Goal: Information Seeking & Learning: Learn about a topic

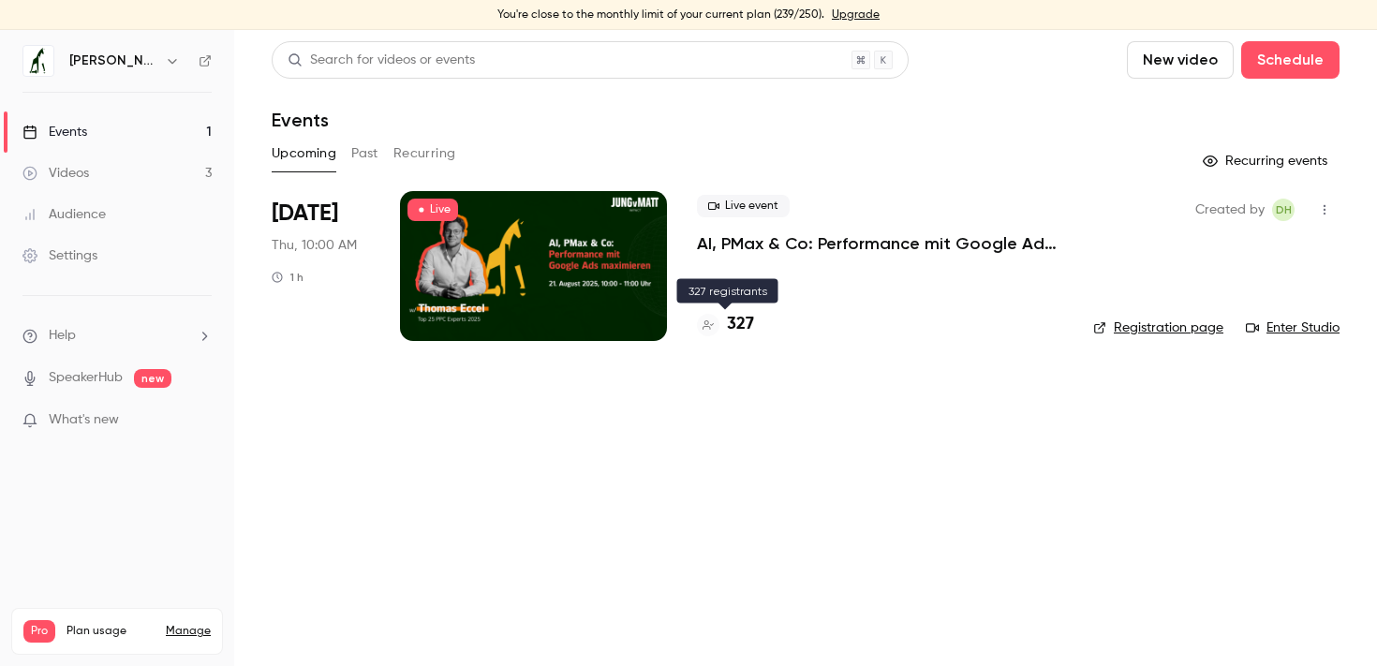
click at [744, 325] on h4 "327" at bounding box center [740, 324] width 27 height 25
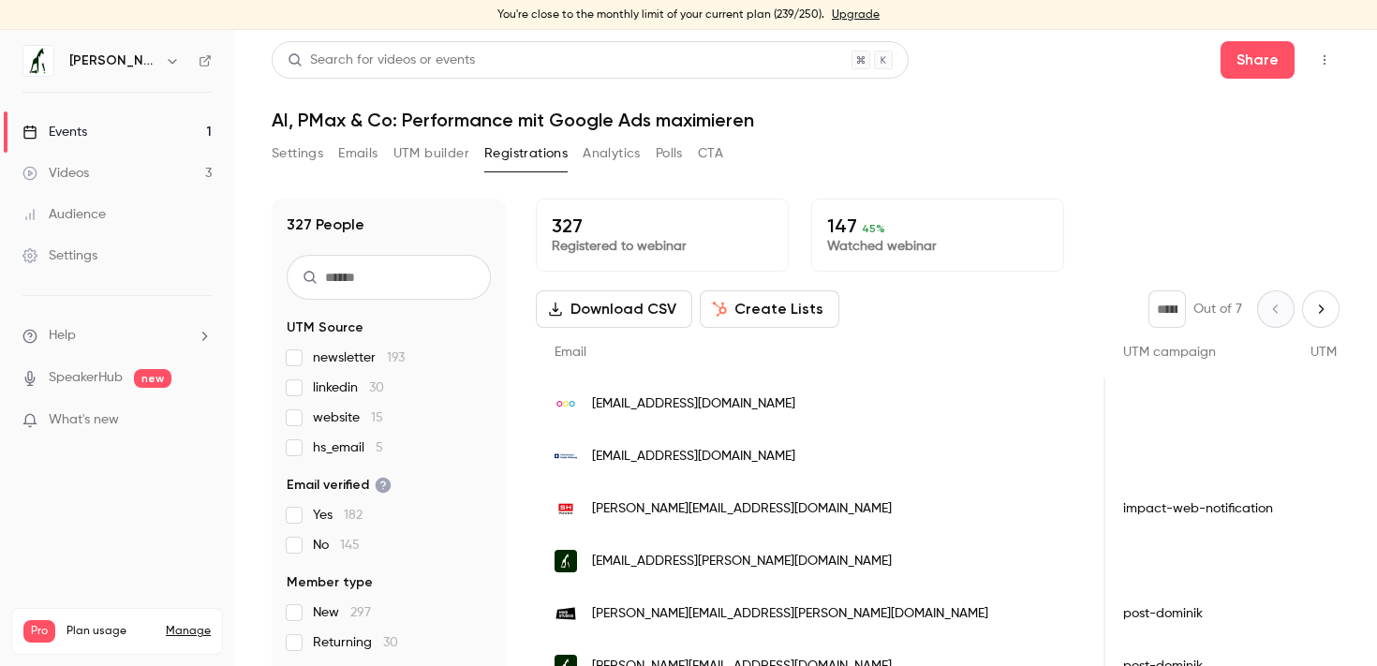
scroll to position [0, 1738]
click at [1328, 61] on icon "button" at bounding box center [1324, 59] width 15 height 13
click at [1271, 155] on div "Enter Studio" at bounding box center [1251, 156] width 148 height 19
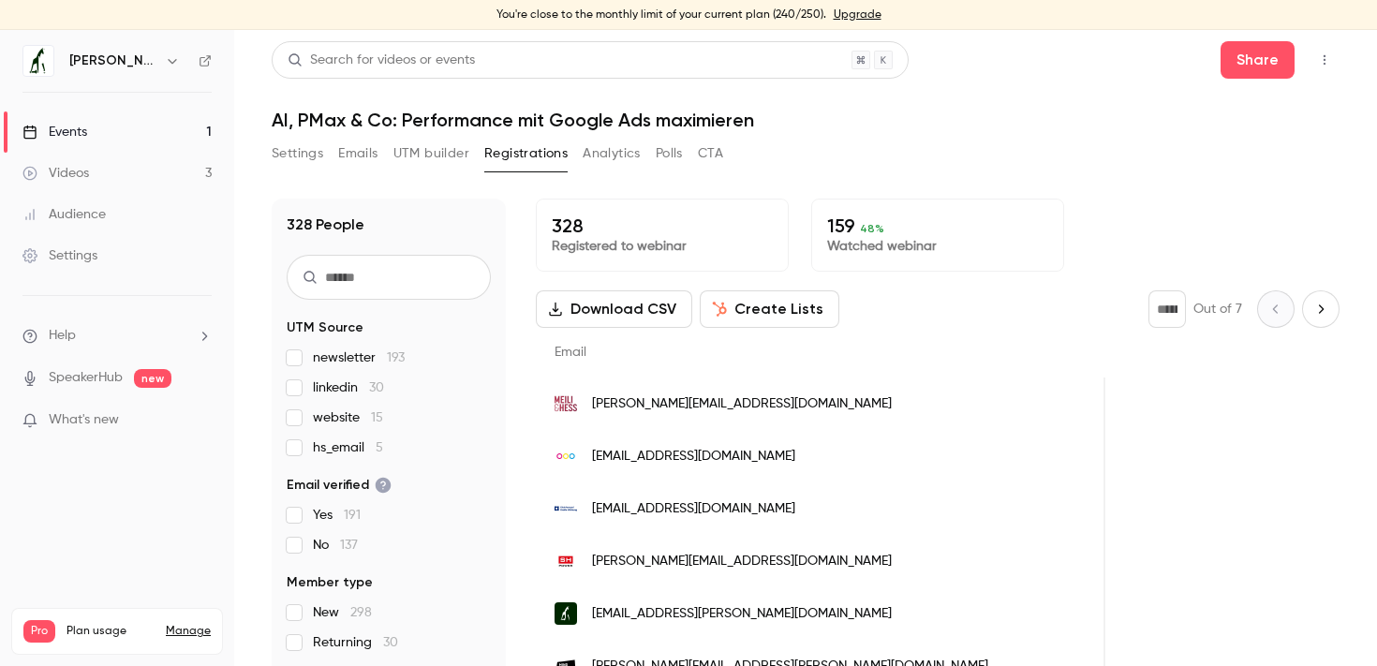
scroll to position [0, 752]
click at [346, 353] on span "newsletter 193" at bounding box center [359, 357] width 92 height 19
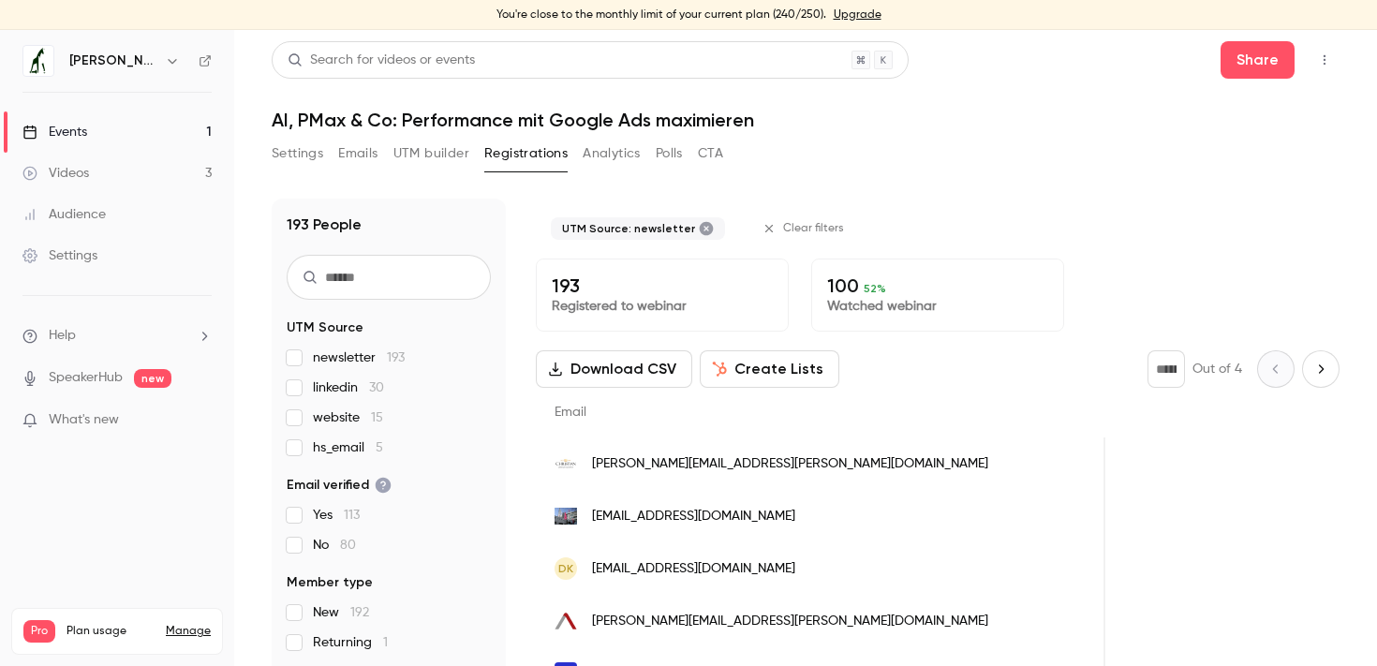
click at [346, 353] on span "newsletter 193" at bounding box center [359, 357] width 92 height 19
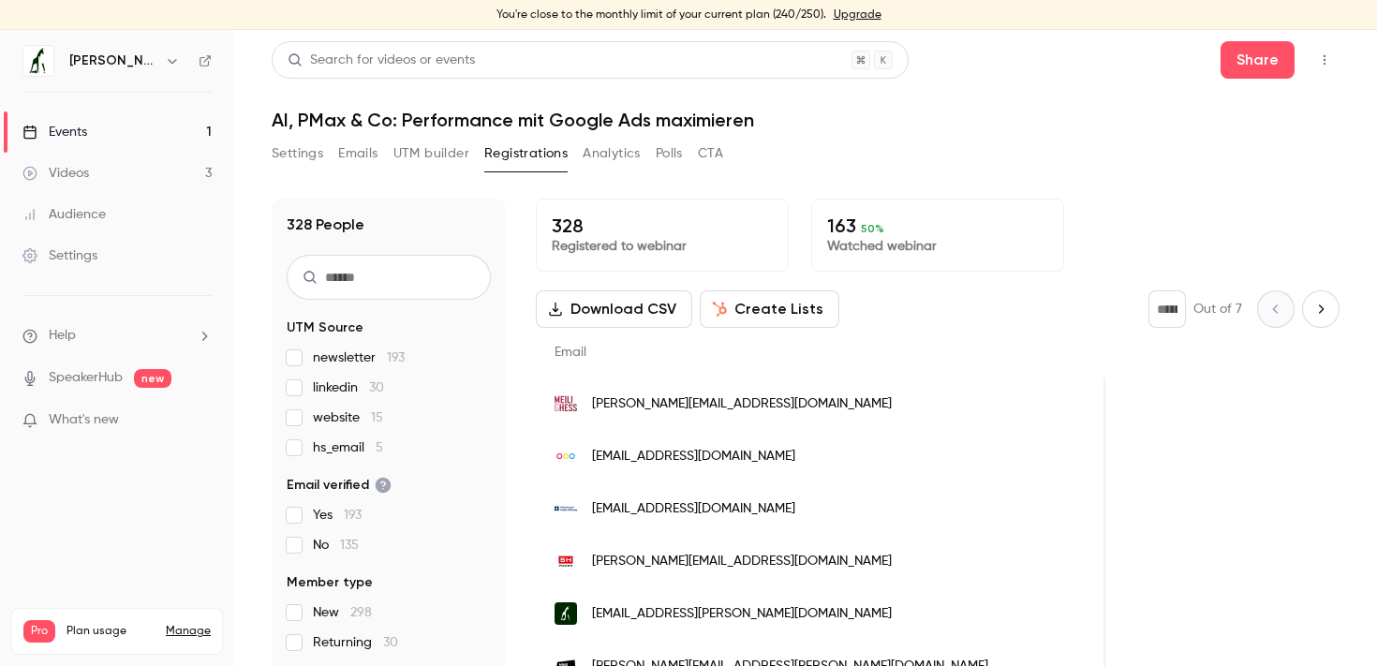
click at [343, 384] on span "linkedin 30" at bounding box center [348, 387] width 71 height 19
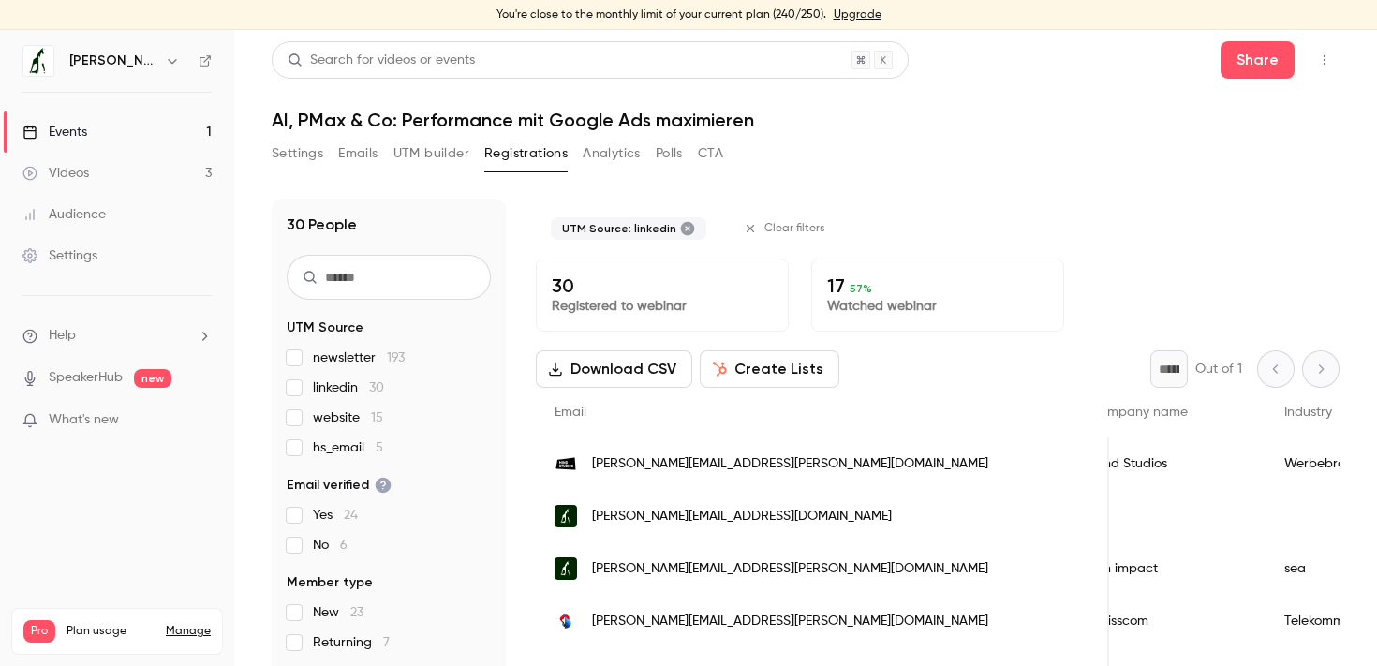
click at [343, 384] on span "linkedin 30" at bounding box center [348, 387] width 71 height 19
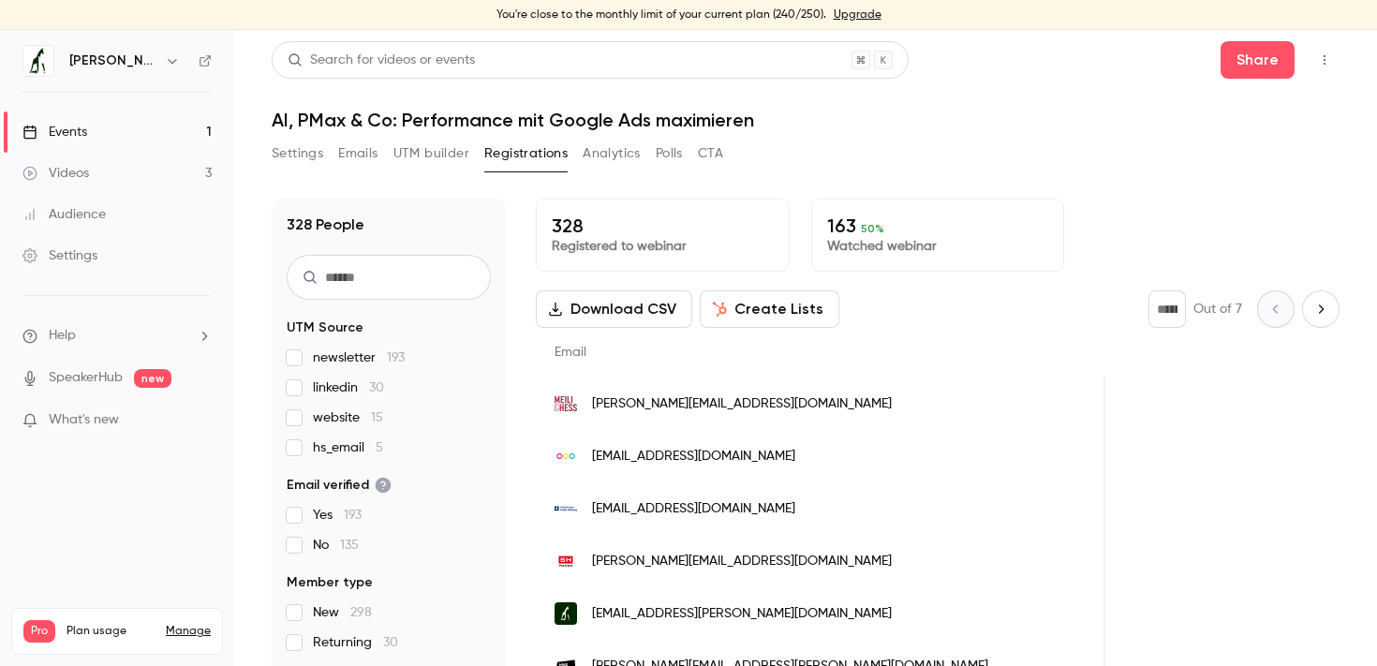
click at [344, 420] on span "website 15" at bounding box center [348, 417] width 70 height 19
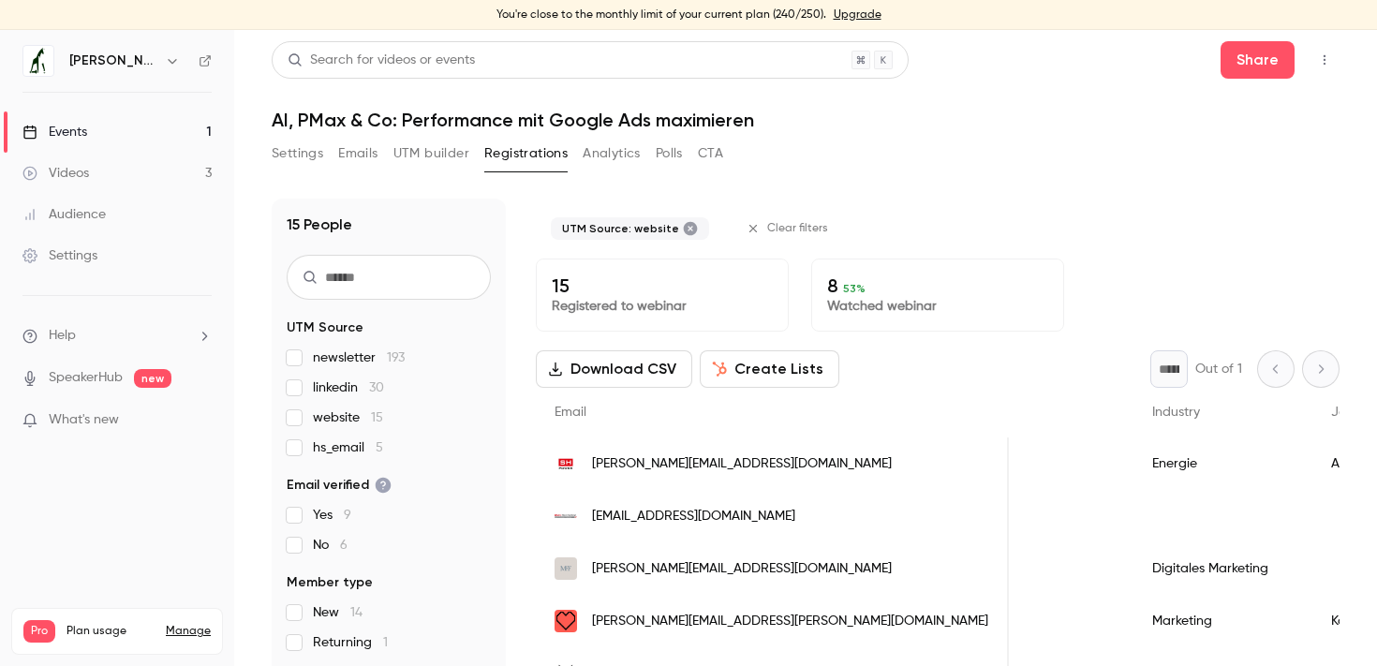
click at [344, 420] on span "website 15" at bounding box center [348, 417] width 70 height 19
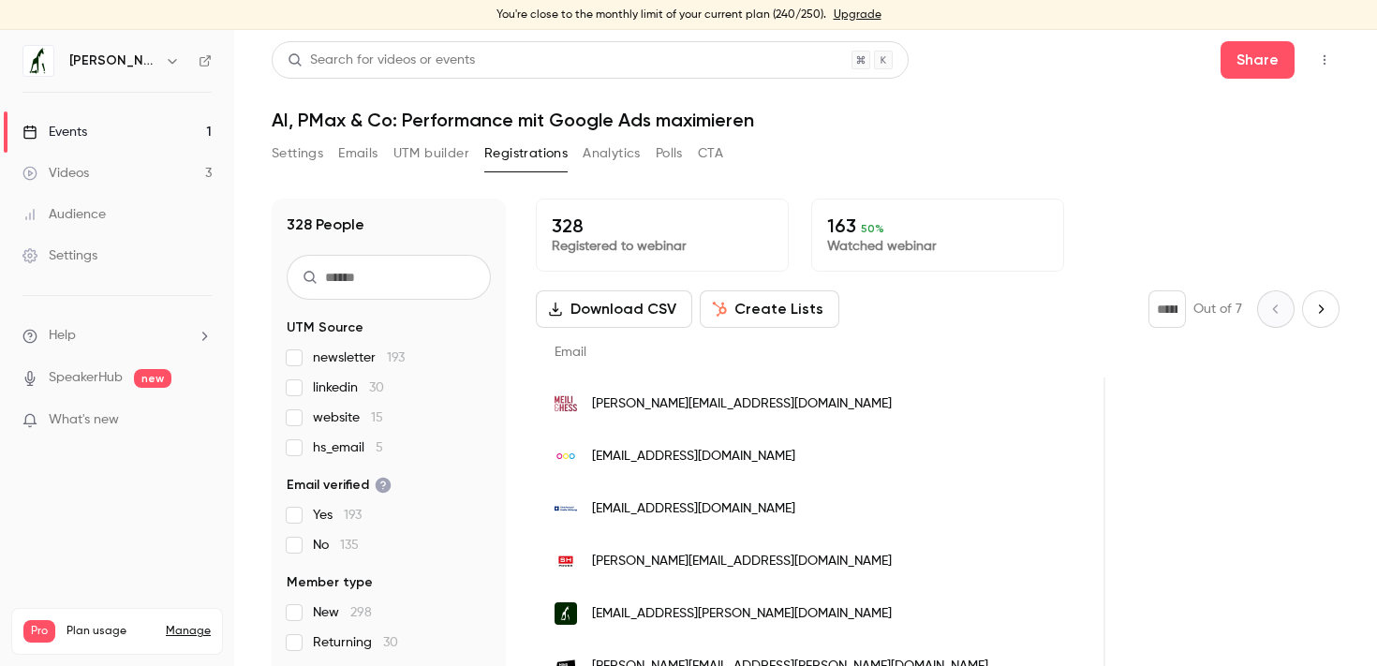
click at [346, 448] on span "hs_email 5" at bounding box center [348, 447] width 70 height 19
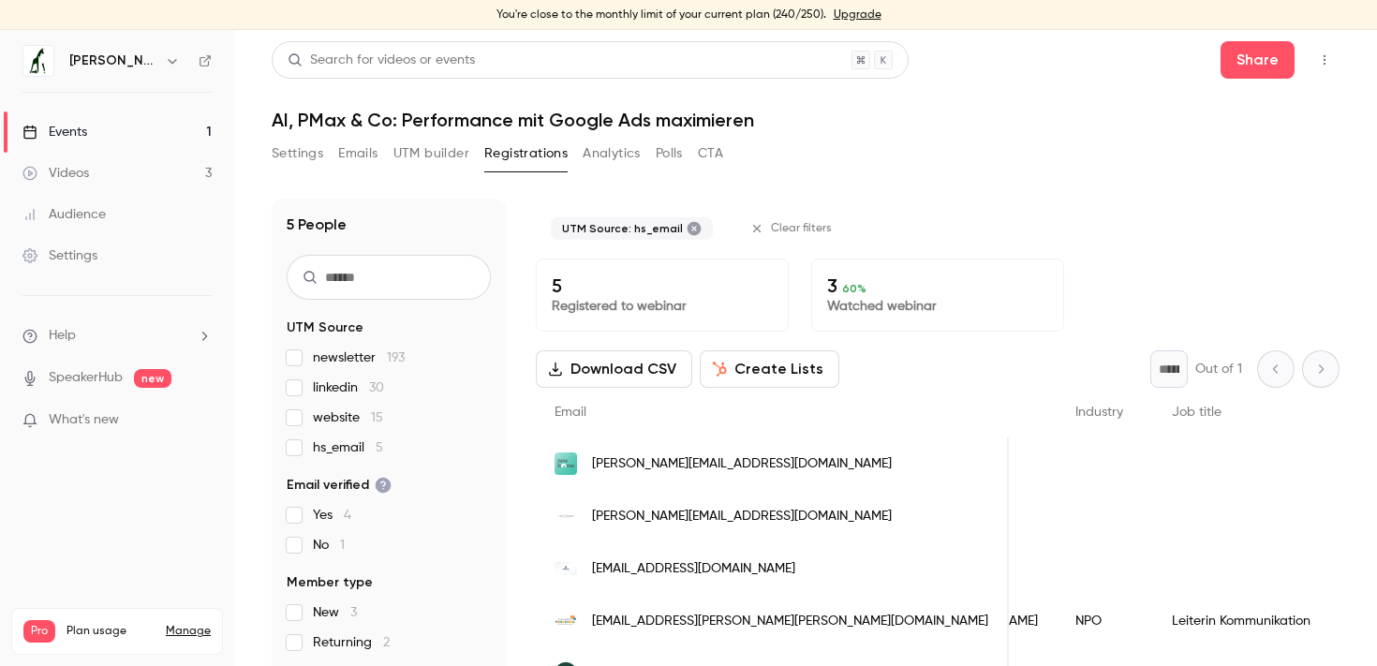
click at [346, 448] on span "hs_email 5" at bounding box center [348, 447] width 70 height 19
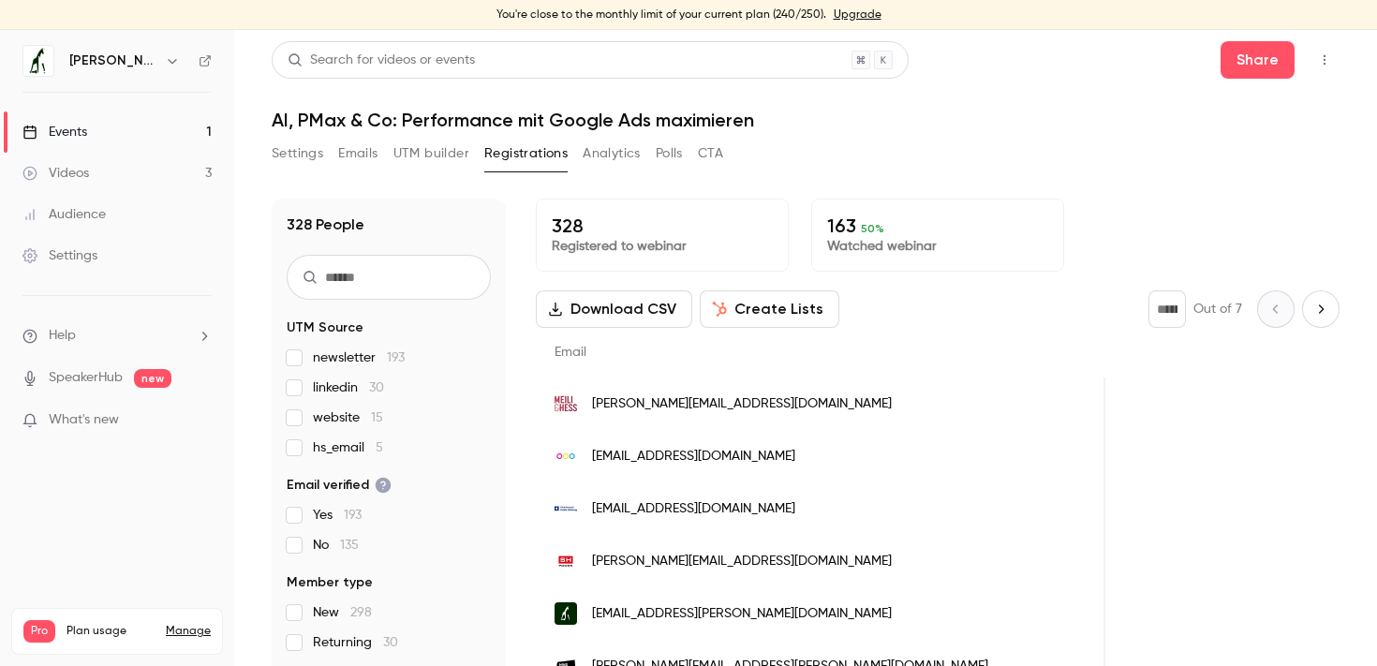
click at [359, 362] on span "newsletter 193" at bounding box center [359, 357] width 92 height 19
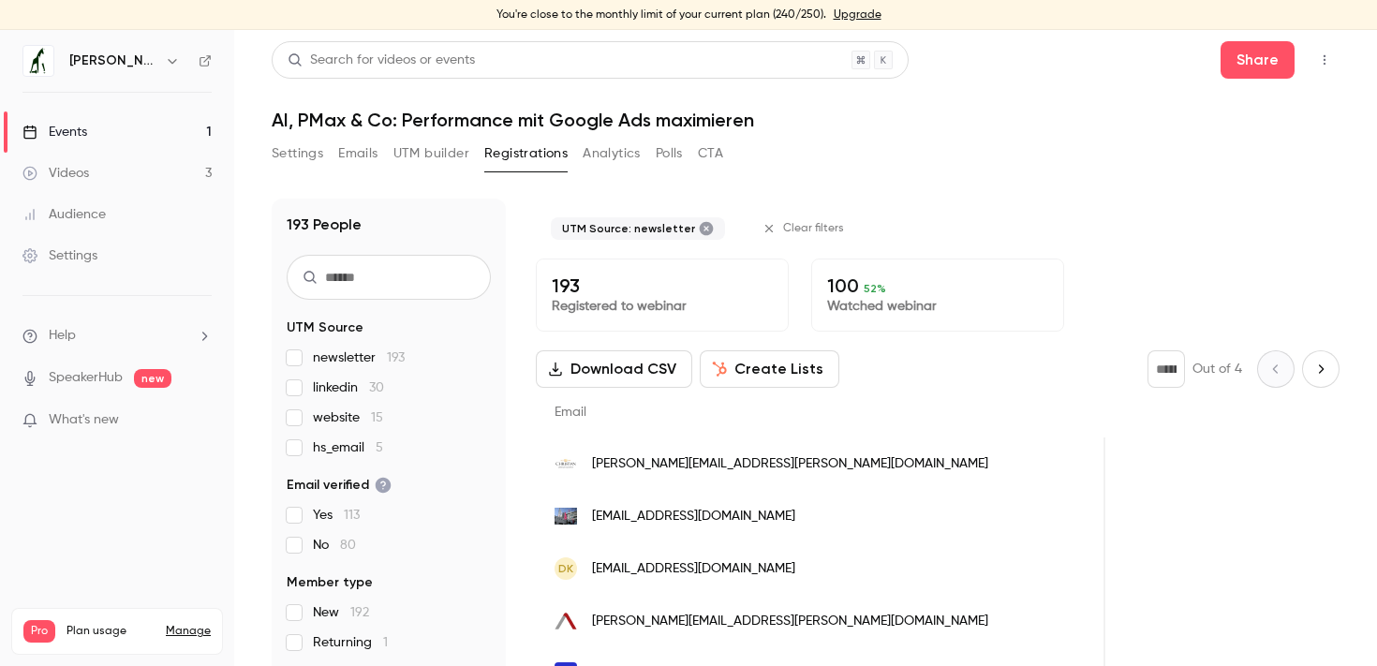
click at [359, 362] on span "newsletter 193" at bounding box center [359, 357] width 92 height 19
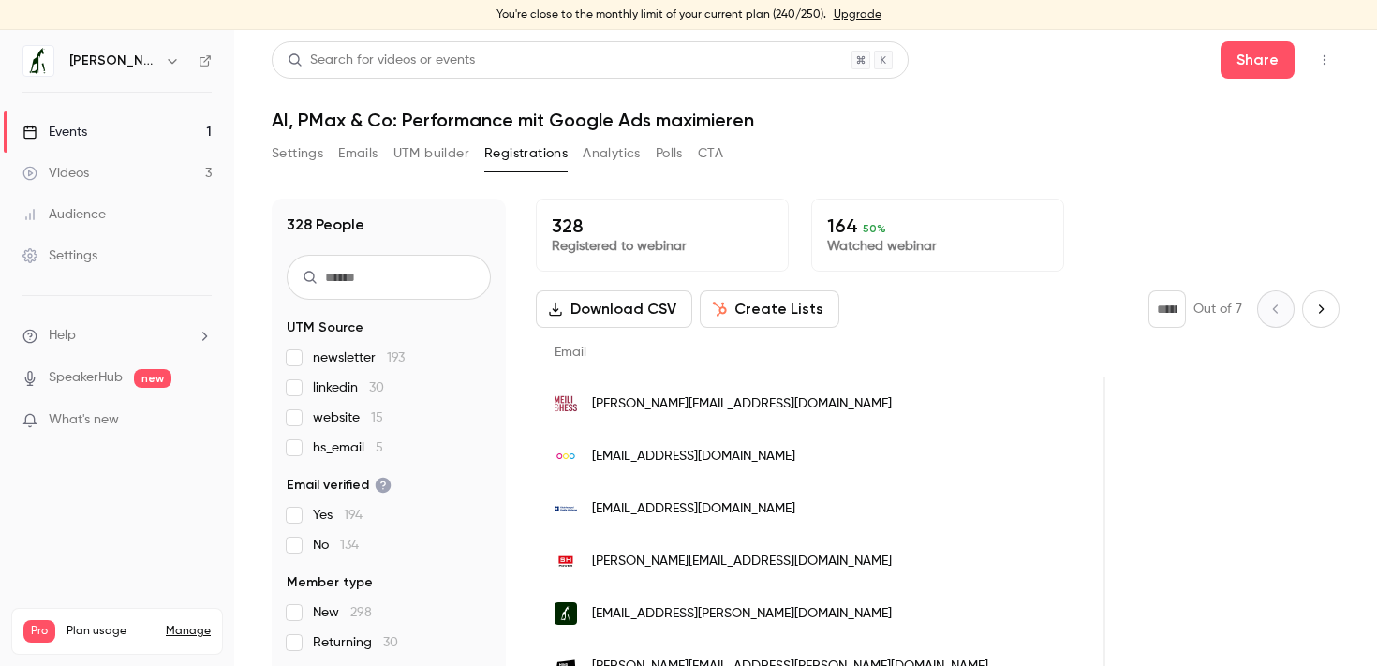
click at [156, 167] on link "Videos 3" at bounding box center [117, 173] width 234 height 41
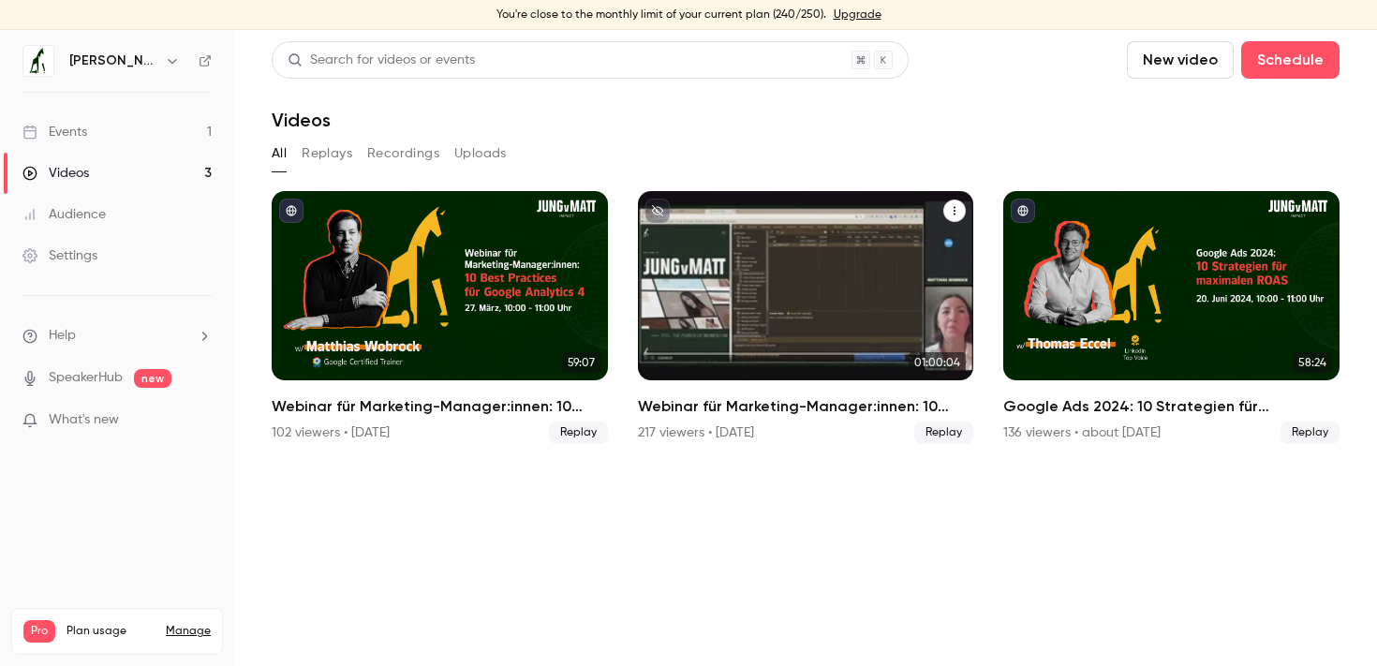
click at [802, 412] on h2 "Webinar für Marketing-Manager:innen: 10 Best Practices für Google Analytics 4" at bounding box center [806, 406] width 336 height 22
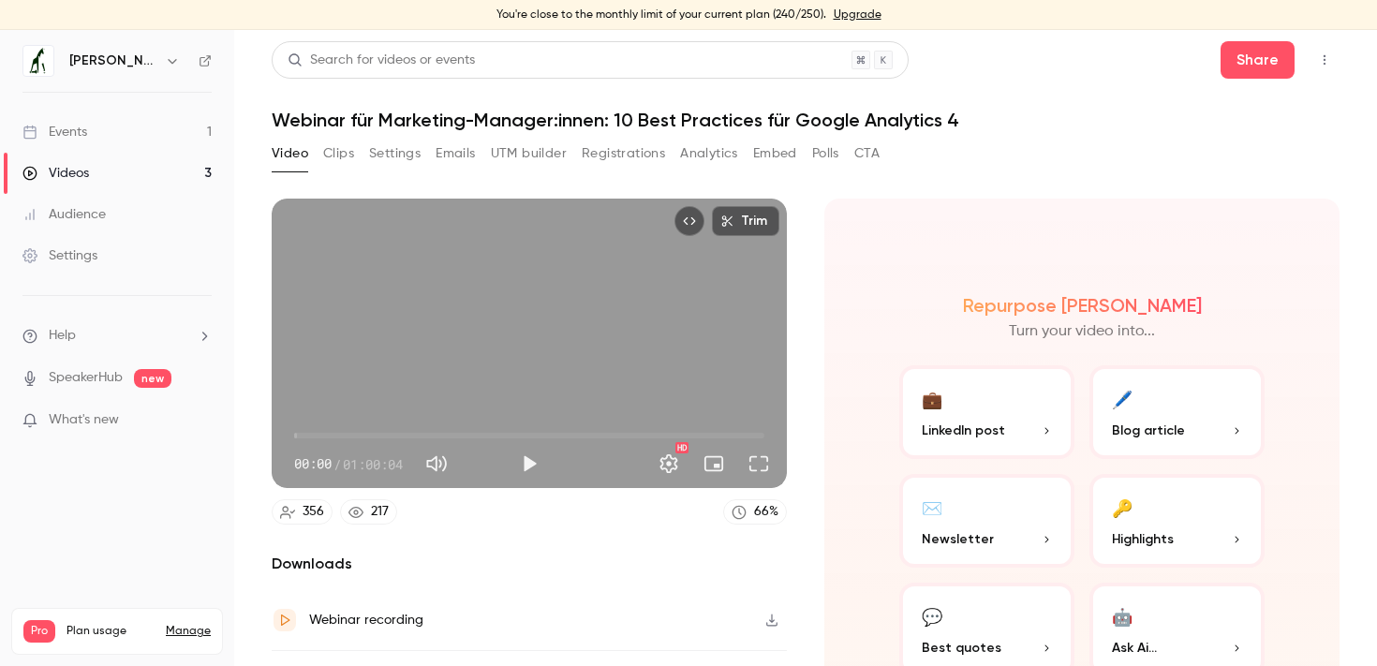
click at [713, 154] on button "Analytics" at bounding box center [709, 154] width 58 height 30
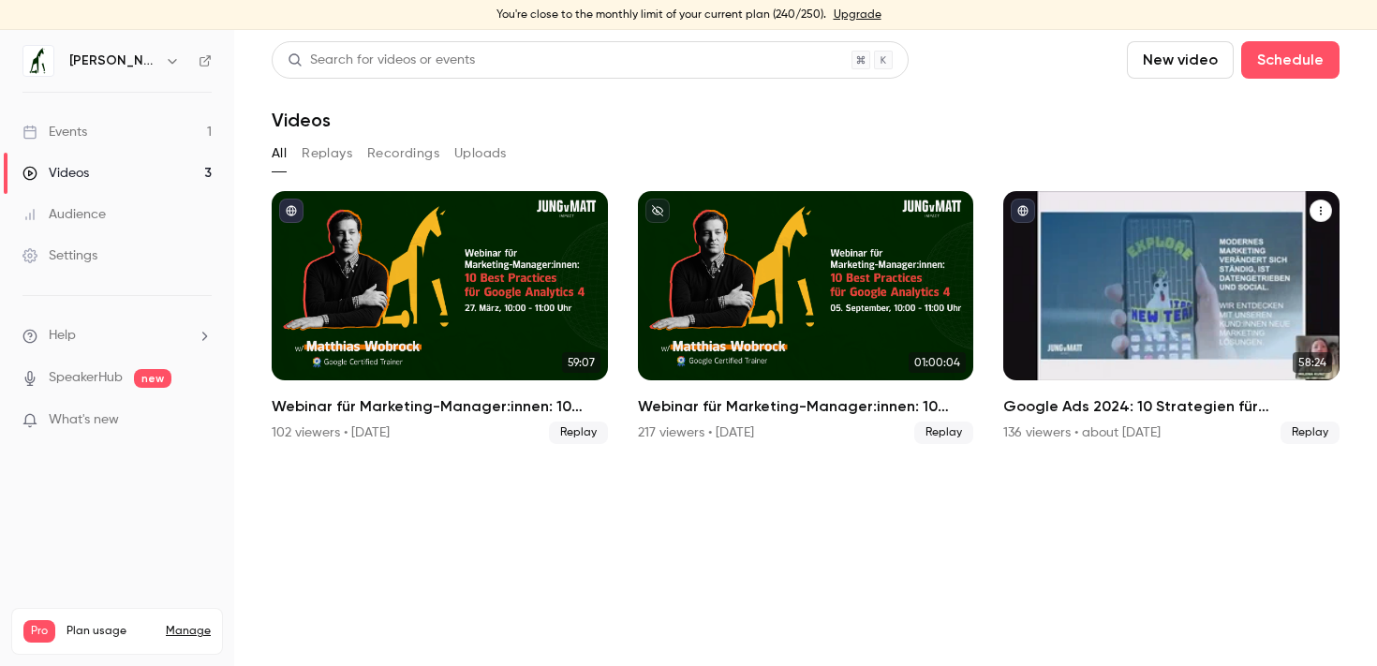
click at [1112, 433] on div "136 viewers • about [DATE]" at bounding box center [1081, 432] width 157 height 19
